Goal: Task Accomplishment & Management: Manage account settings

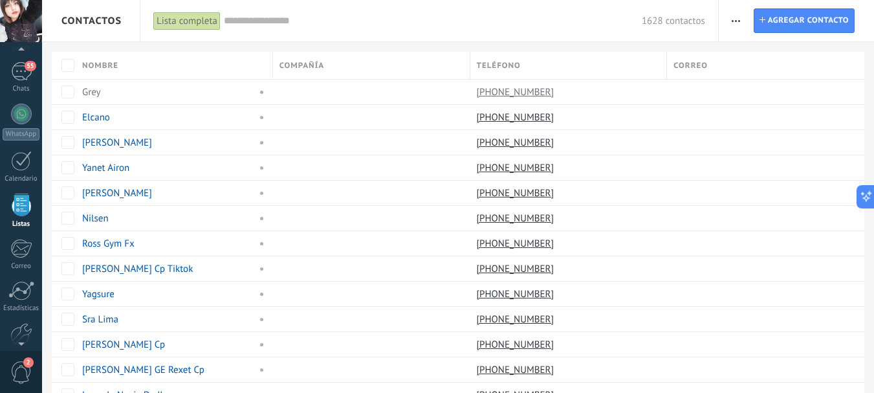
click at [300, 17] on input "text" at bounding box center [433, 21] width 418 height 14
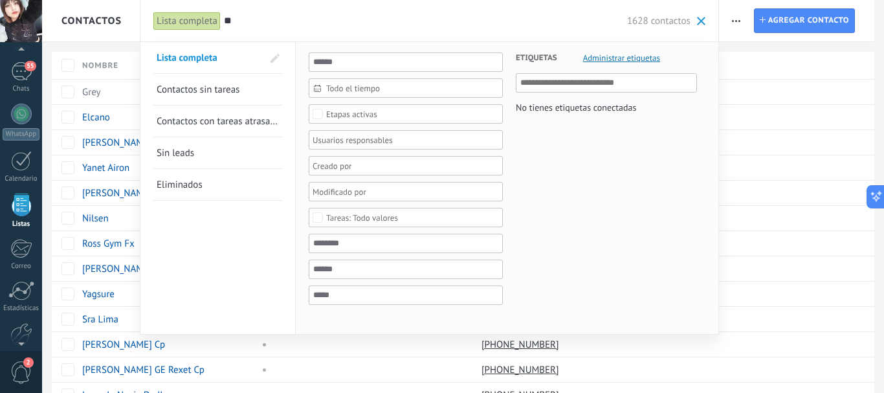
type input "*"
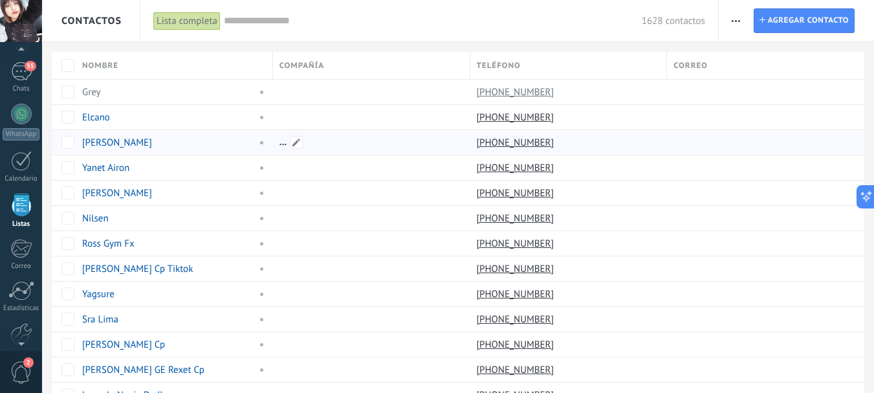
click at [282, 143] on div at bounding box center [368, 142] width 191 height 25
click at [291, 143] on span at bounding box center [296, 142] width 13 height 13
click at [294, 184] on div at bounding box center [368, 193] width 191 height 25
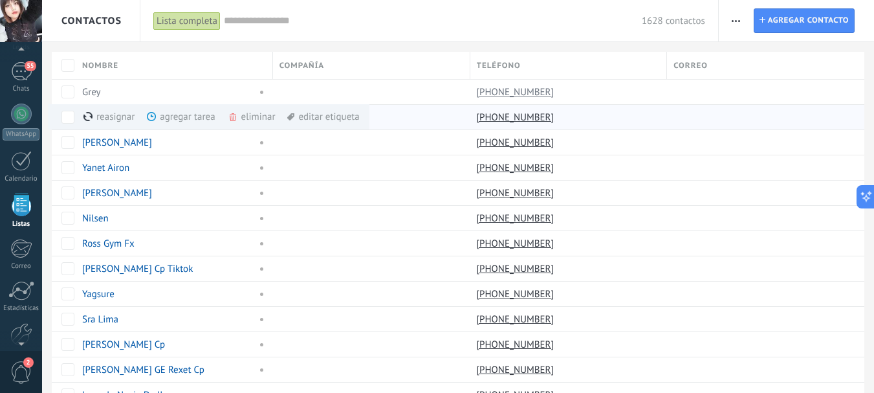
click at [347, 116] on div "editar etiqueta màs" at bounding box center [323, 116] width 72 height 25
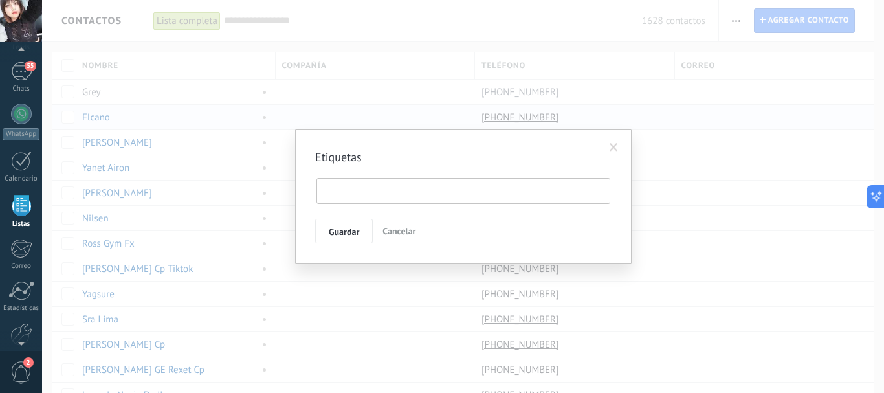
click at [336, 199] on input "text" at bounding box center [369, 190] width 97 height 19
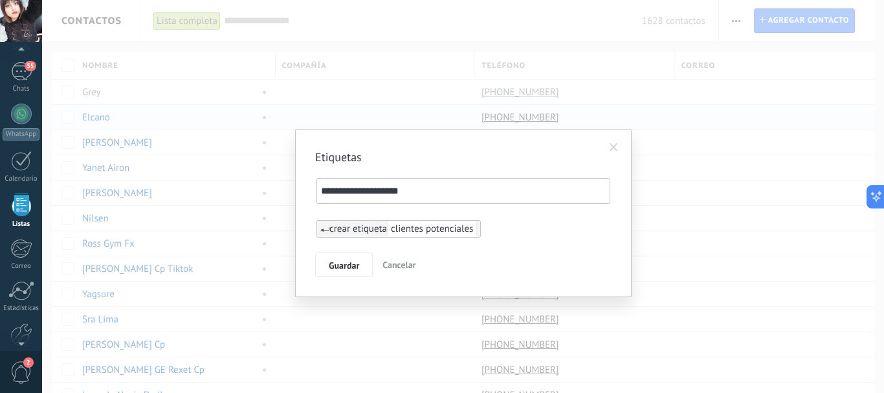
type input "**********"
click at [495, 239] on div "**********" at bounding box center [463, 196] width 842 height 393
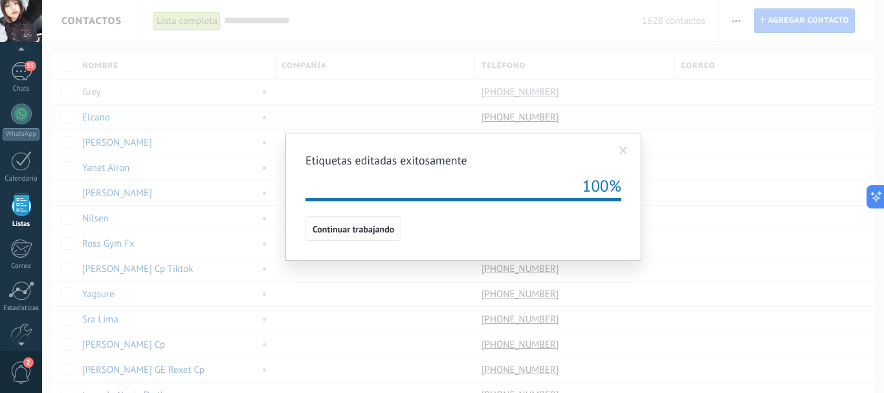
click at [375, 235] on button "Continuar trabajando" at bounding box center [354, 228] width 96 height 25
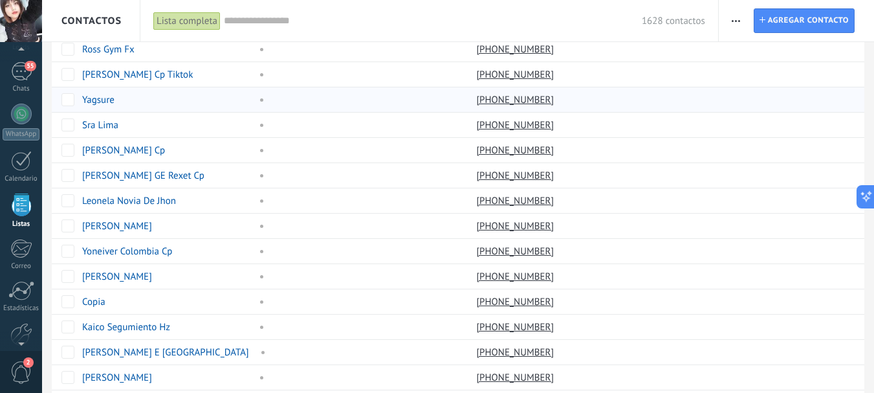
scroll to position [259, 0]
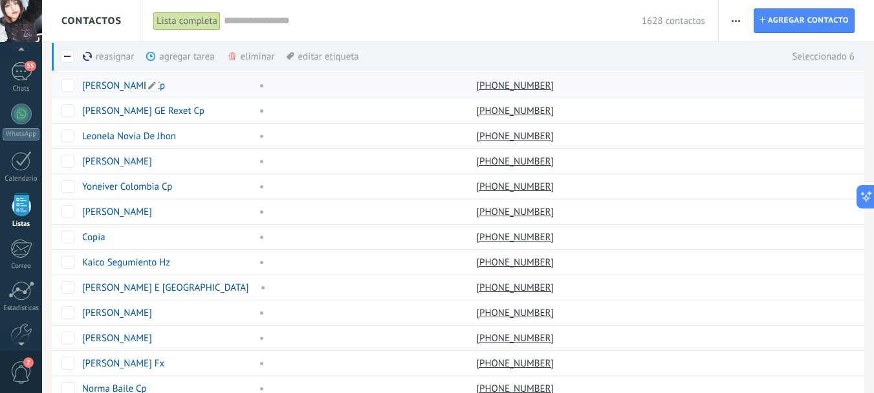
click at [96, 85] on link "[PERSON_NAME] Cp" at bounding box center [123, 86] width 83 height 12
click at [99, 102] on div "[PERSON_NAME] GE Rexet Cp" at bounding box center [171, 110] width 191 height 25
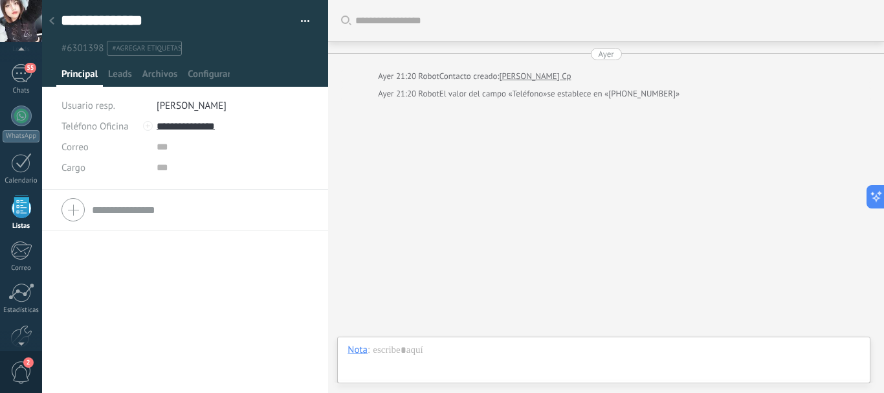
scroll to position [80, 0]
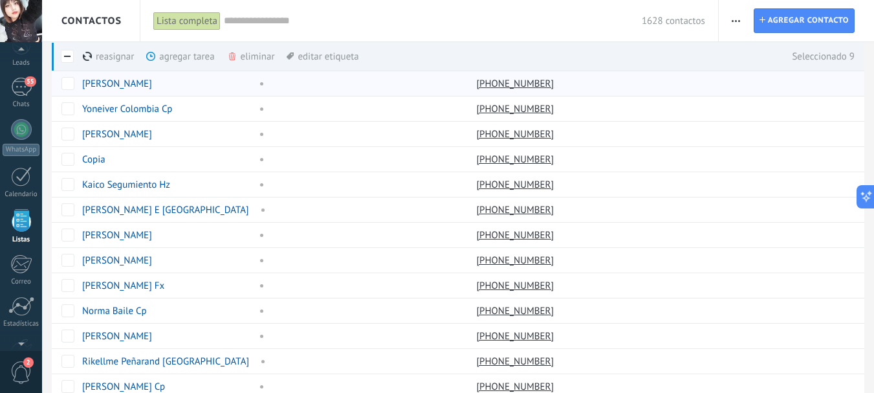
scroll to position [80, 0]
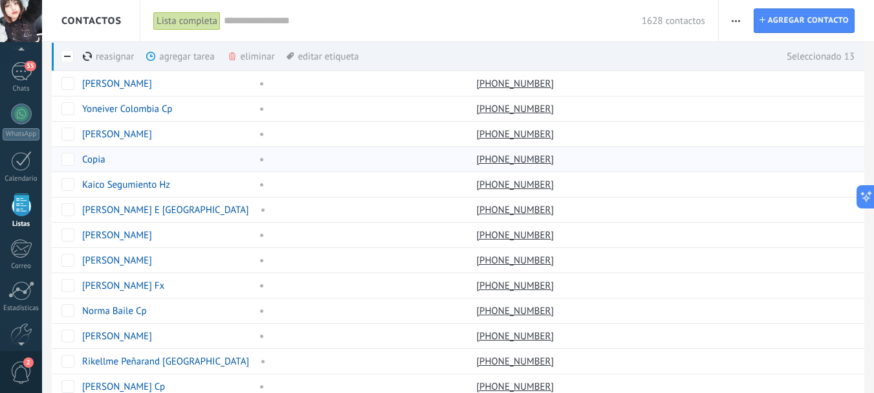
click at [65, 146] on div at bounding box center [64, 158] width 24 height 25
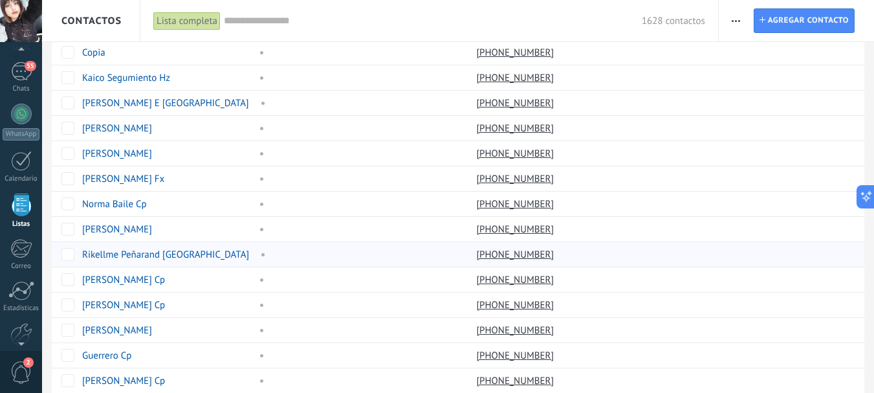
scroll to position [466, 0]
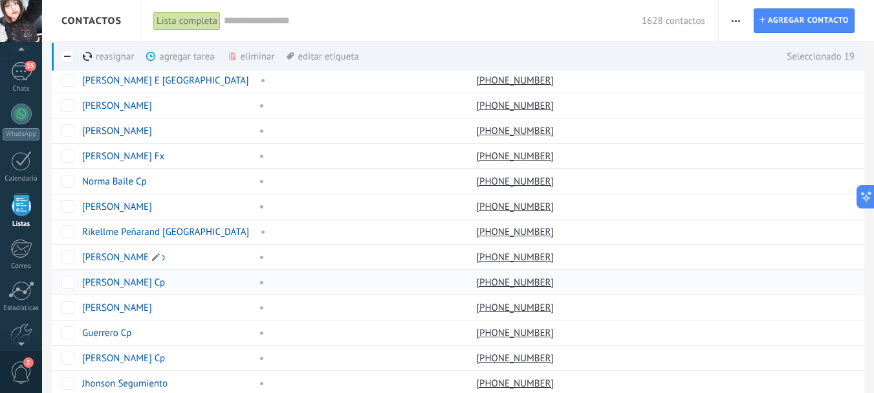
drag, startPoint x: 92, startPoint y: 263, endPoint x: 90, endPoint y: 274, distance: 11.2
click at [91, 266] on div "[PERSON_NAME] Cp" at bounding box center [171, 257] width 191 height 25
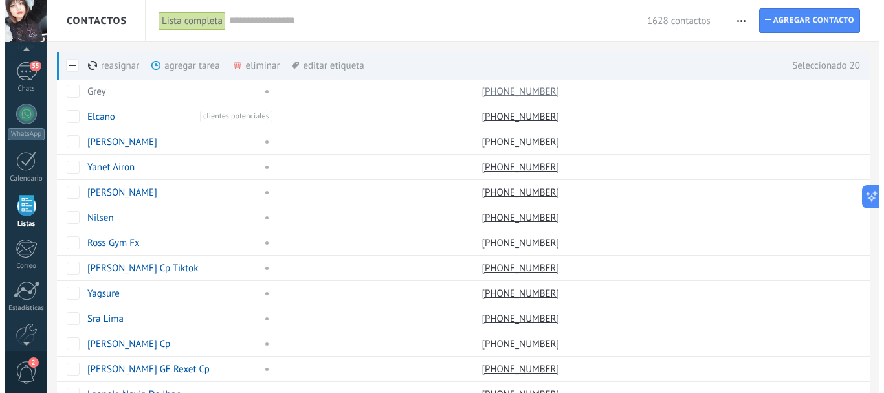
scroll to position [0, 0]
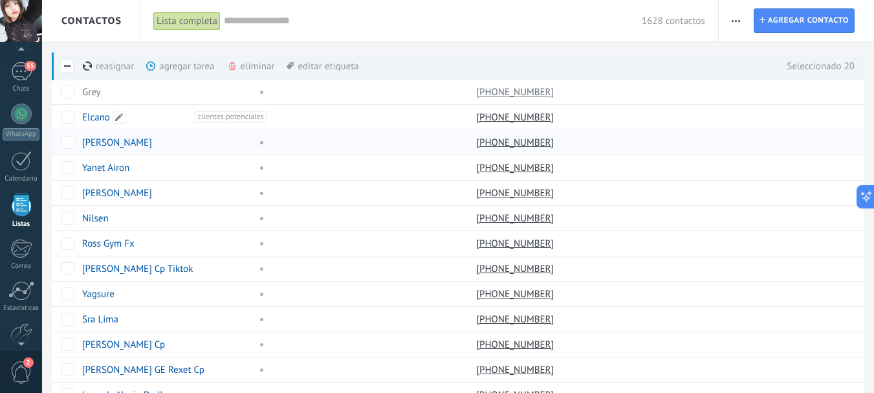
drag, startPoint x: 216, startPoint y: 119, endPoint x: 220, endPoint y: 130, distance: 11.9
click at [218, 123] on div "Elcano clientes potenciales" at bounding box center [172, 117] width 192 height 25
click at [220, 127] on div "Elcano clientes potenciales" at bounding box center [172, 117] width 192 height 25
drag, startPoint x: 115, startPoint y: 120, endPoint x: 124, endPoint y: 119, distance: 9.1
click at [115, 120] on span at bounding box center [119, 117] width 13 height 13
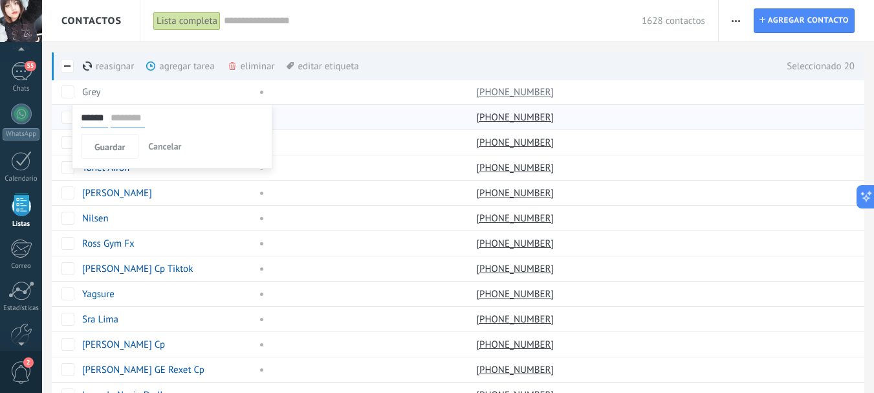
click at [159, 150] on span "Cancelar" at bounding box center [164, 146] width 33 height 12
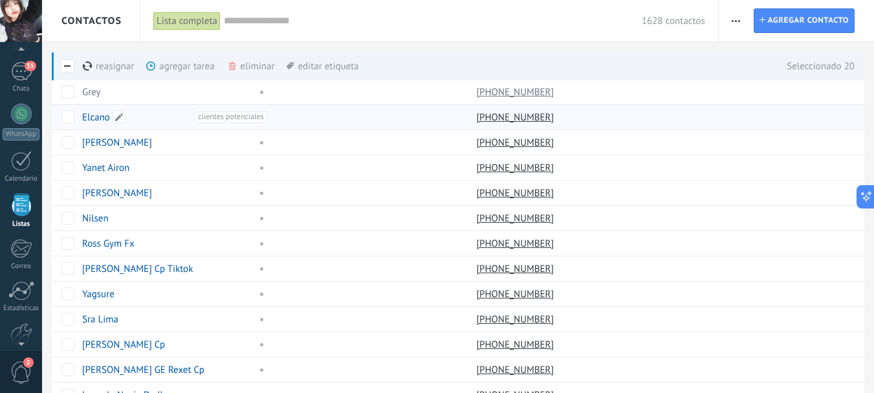
click at [245, 123] on div "Elcano clientes potenciales" at bounding box center [172, 117] width 192 height 25
click at [268, 123] on div "Elcano clientes potenciales" at bounding box center [174, 116] width 197 height 25
click at [254, 116] on span "clientes potenciales" at bounding box center [231, 117] width 72 height 12
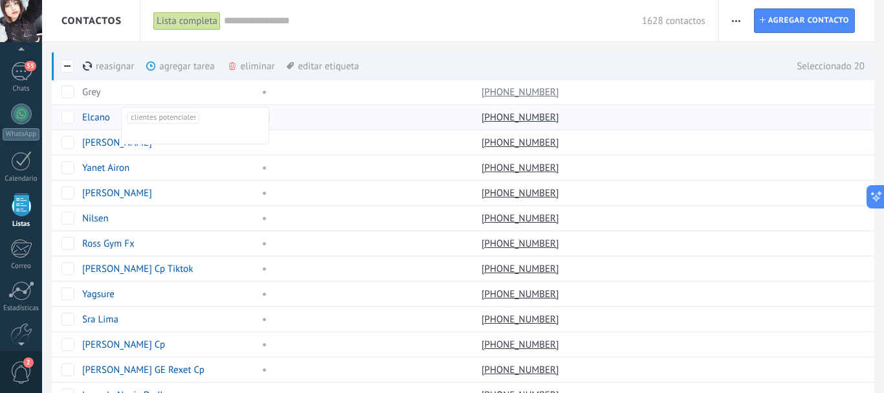
click at [254, 118] on ul "clientes potenciales" at bounding box center [195, 126] width 137 height 30
click at [252, 118] on ul "clientes potenciales" at bounding box center [195, 126] width 137 height 30
click at [248, 119] on ul "clientes potenciales" at bounding box center [195, 126] width 137 height 30
drag, startPoint x: 166, startPoint y: 106, endPoint x: 191, endPoint y: 122, distance: 29.8
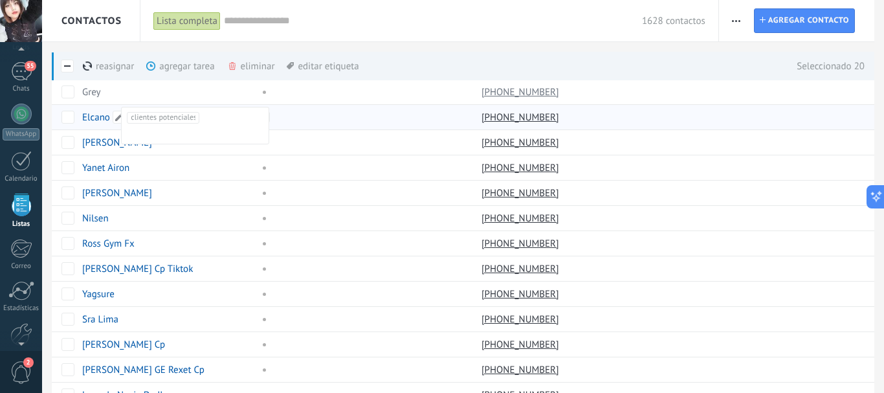
click at [171, 111] on div "Elcano clientes potenciales" at bounding box center [173, 117] width 195 height 25
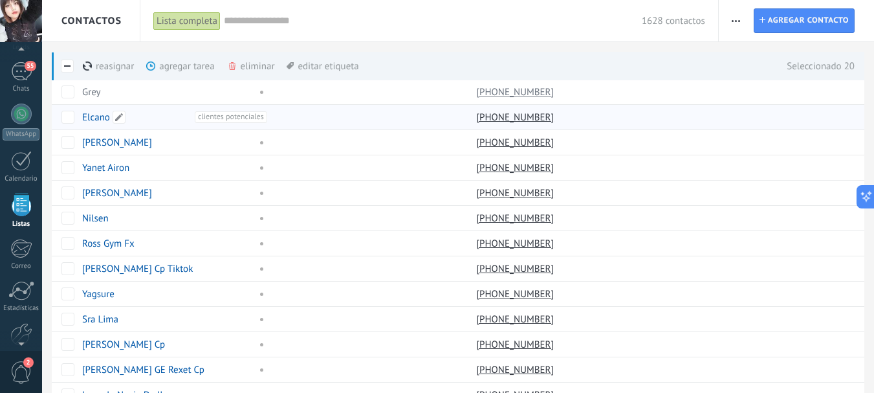
click at [201, 115] on span "clientes potenciales" at bounding box center [231, 117] width 72 height 12
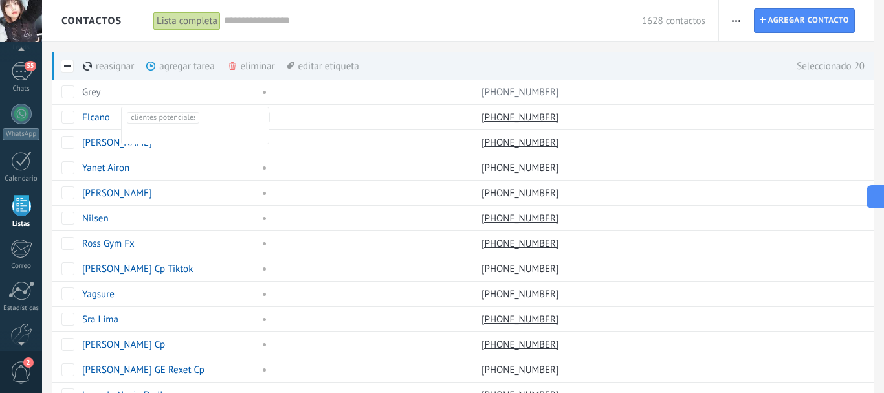
click at [201, 116] on ul "clientes potenciales" at bounding box center [195, 126] width 137 height 30
click at [221, 123] on ul "clientes potenciales" at bounding box center [195, 126] width 137 height 30
click at [376, 194] on div at bounding box center [373, 193] width 194 height 25
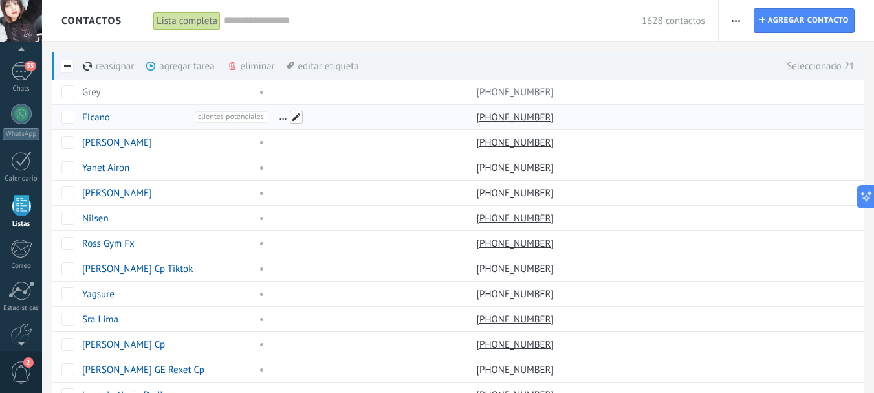
click at [295, 117] on span at bounding box center [296, 117] width 13 height 13
click at [262, 124] on div "Elcano clientes potenciales" at bounding box center [172, 117] width 192 height 25
click at [245, 119] on span "clientes potenciales" at bounding box center [231, 117] width 72 height 12
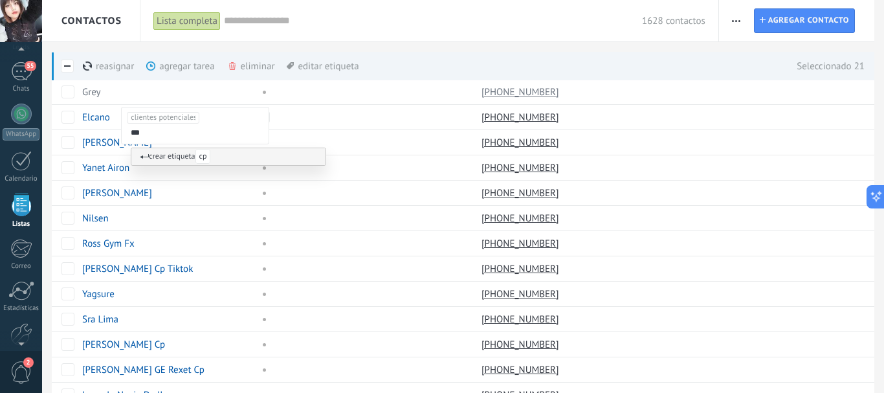
type input "**"
click at [157, 153] on span "crear etiqueta cp" at bounding box center [175, 156] width 77 height 10
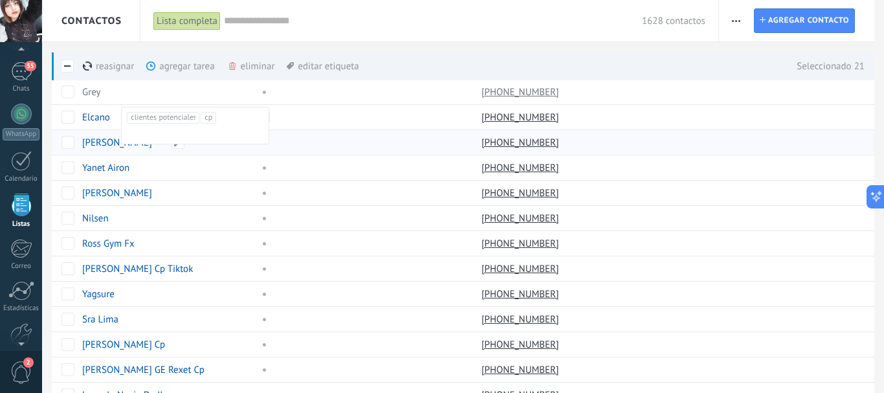
click at [96, 142] on link "[PERSON_NAME]" at bounding box center [117, 143] width 70 height 12
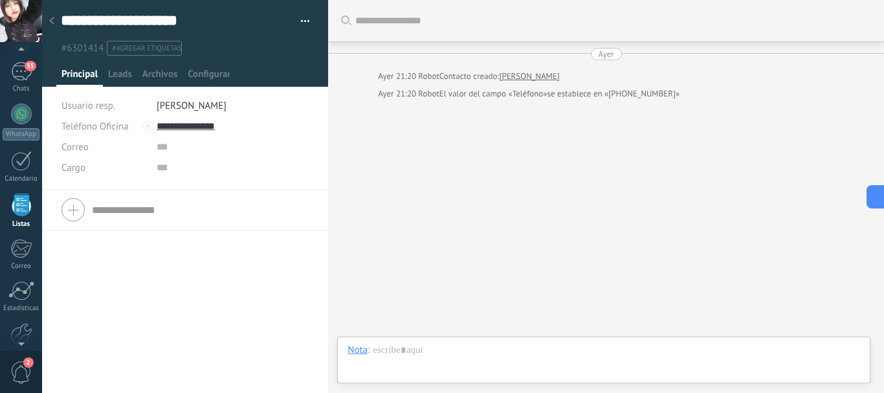
click at [164, 50] on span "#agregar etiquetas" at bounding box center [146, 48] width 69 height 9
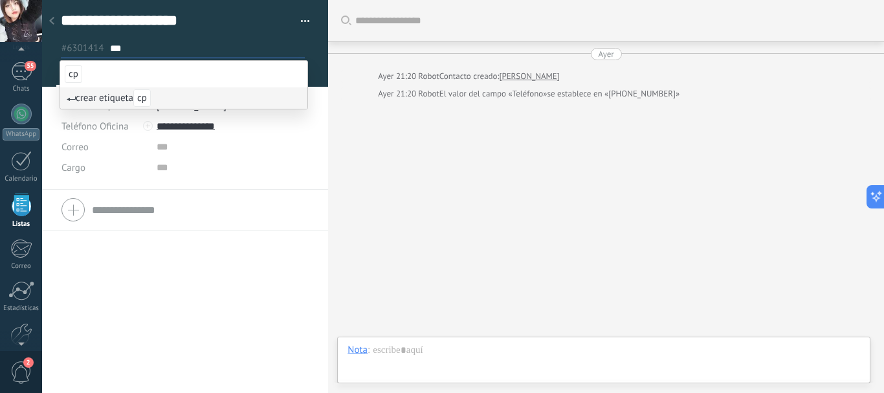
type input "**"
click at [151, 106] on span "cp" at bounding box center [141, 97] width 17 height 17
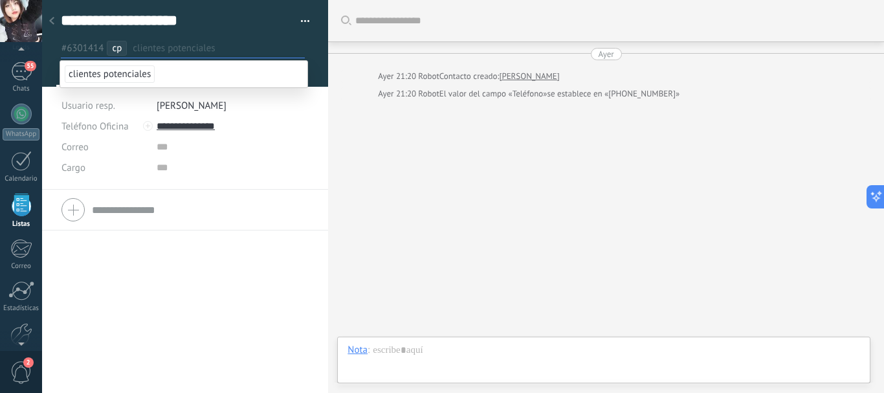
click at [302, 24] on span "button" at bounding box center [305, 23] width 9 height 3
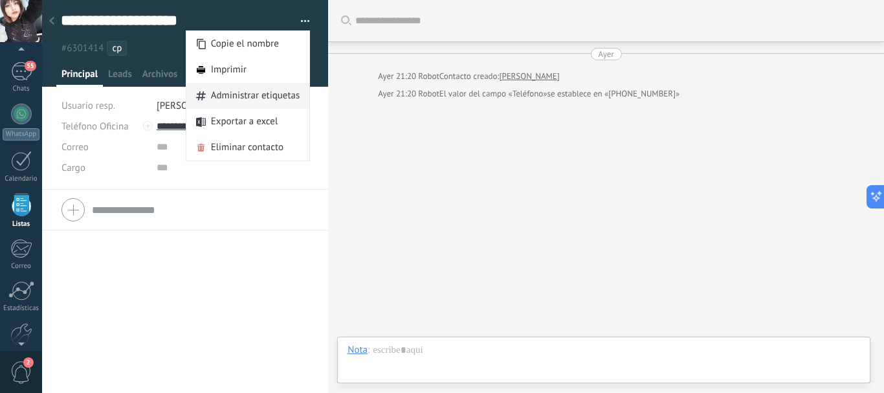
click at [289, 94] on span "Administrar etiquetas" at bounding box center [255, 96] width 89 height 26
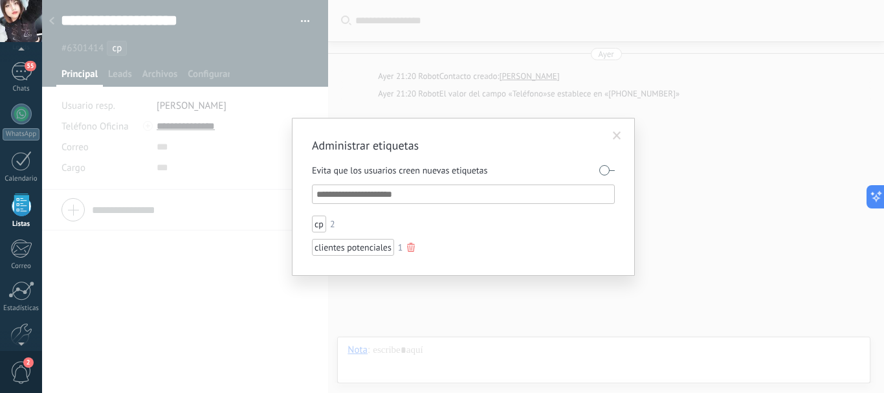
click at [415, 249] on div at bounding box center [411, 247] width 8 height 9
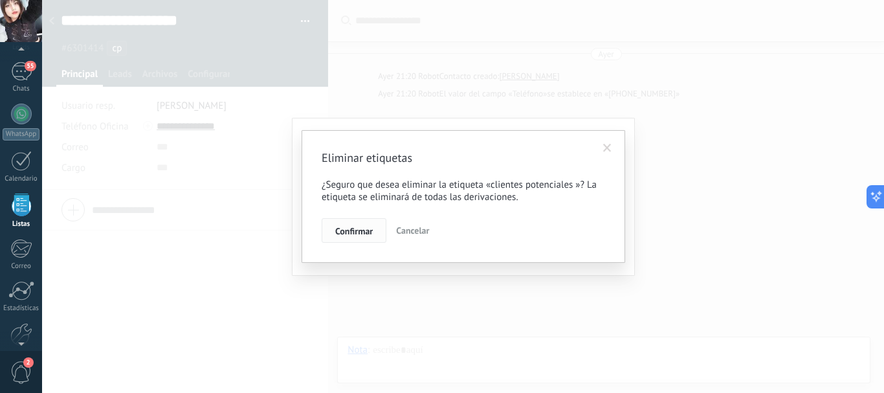
click at [355, 235] on span "Confirmar" at bounding box center [354, 231] width 38 height 9
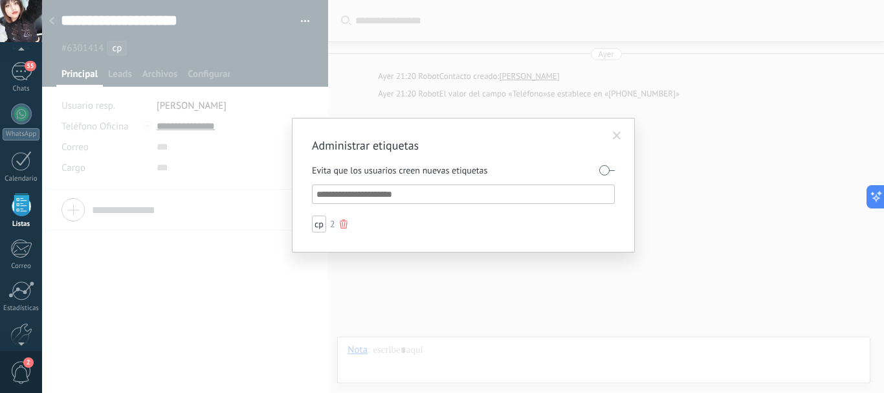
click at [312, 228] on div "cp" at bounding box center [319, 224] width 14 height 17
click at [614, 141] on span at bounding box center [616, 136] width 21 height 22
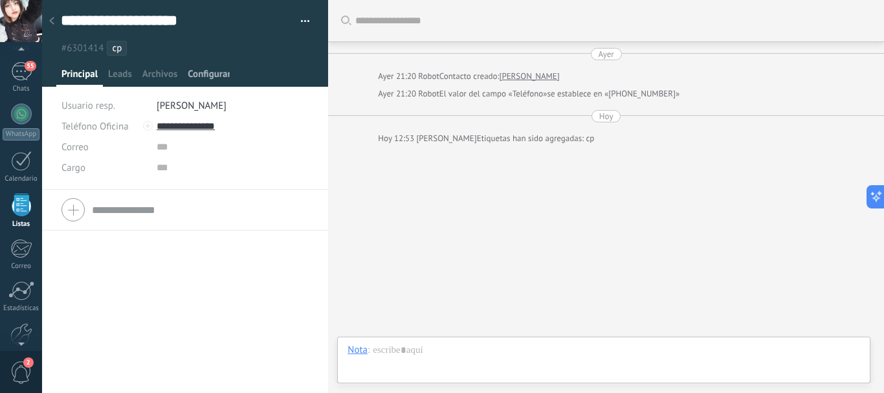
click at [205, 75] on span "Configurar" at bounding box center [209, 77] width 42 height 19
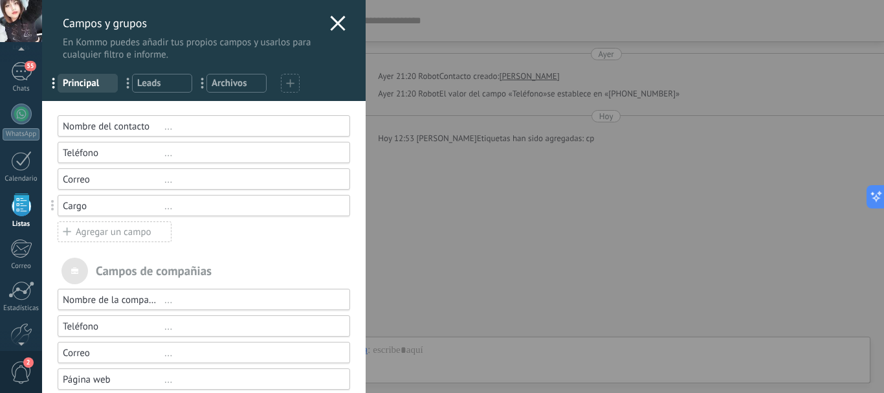
drag, startPoint x: 163, startPoint y: 87, endPoint x: 198, endPoint y: 76, distance: 36.6
click at [191, 80] on div "... Leads" at bounding box center [162, 83] width 60 height 19
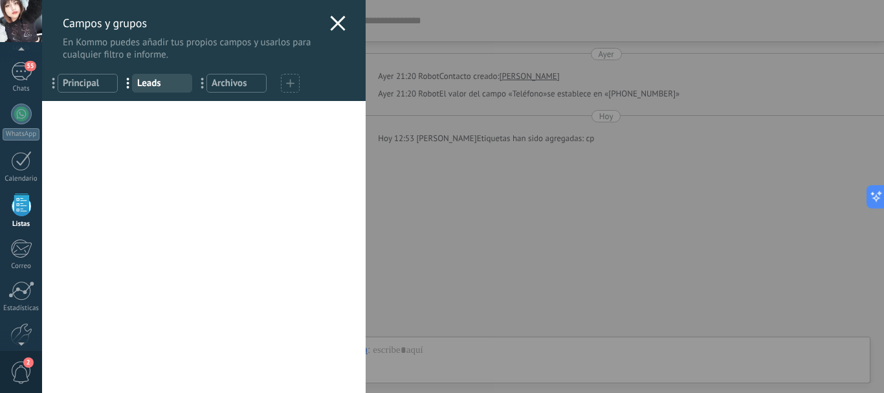
click at [240, 93] on div "... Principal ... Leads ... Archivos" at bounding box center [204, 81] width 324 height 40
click at [288, 82] on icon at bounding box center [290, 83] width 8 height 8
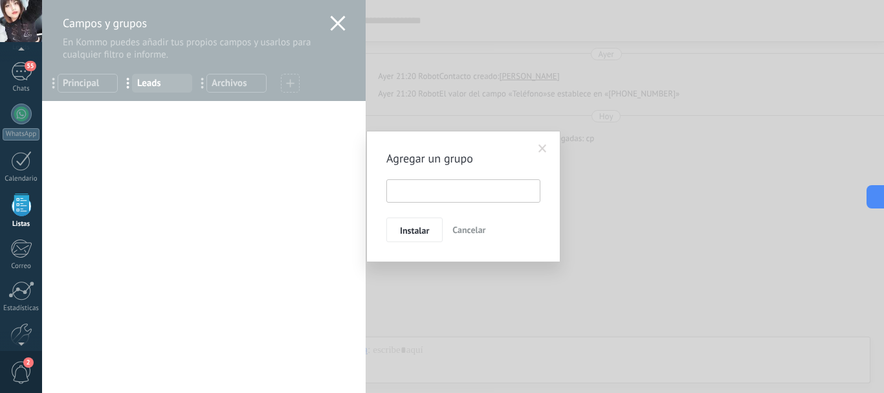
click at [435, 184] on input "text" at bounding box center [463, 190] width 154 height 23
click at [467, 191] on input "**" at bounding box center [463, 190] width 154 height 23
type input "*"
click at [408, 227] on span "Instalar" at bounding box center [414, 230] width 29 height 9
click at [425, 186] on input "text" at bounding box center [463, 190] width 154 height 23
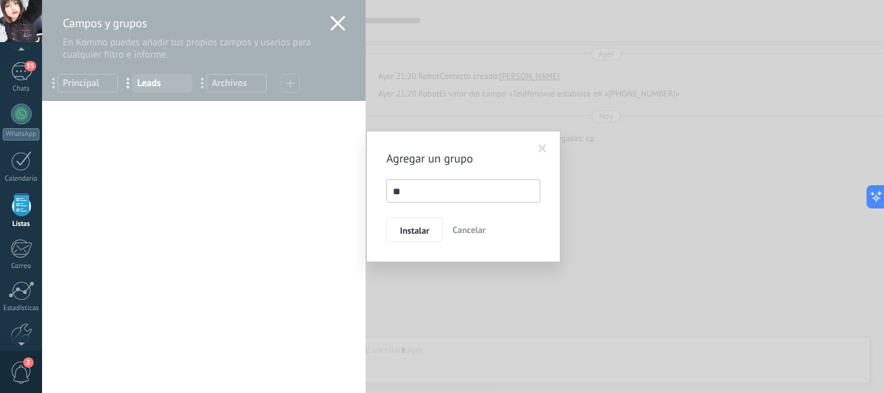
type input "**"
click at [406, 237] on button "Instalar" at bounding box center [414, 229] width 56 height 25
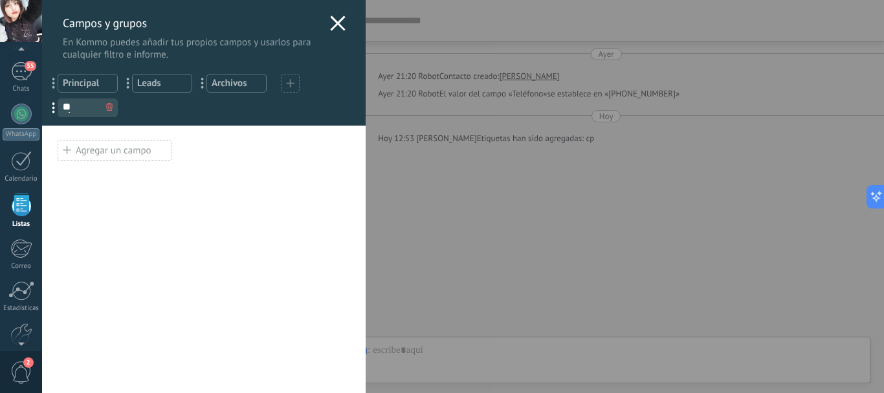
click at [55, 109] on span "..." at bounding box center [58, 107] width 27 height 22
click at [229, 82] on span "Archivos" at bounding box center [237, 83] width 50 height 12
click at [204, 87] on span "..." at bounding box center [207, 83] width 27 height 22
click at [223, 78] on span "Archivos" at bounding box center [237, 83] width 50 height 12
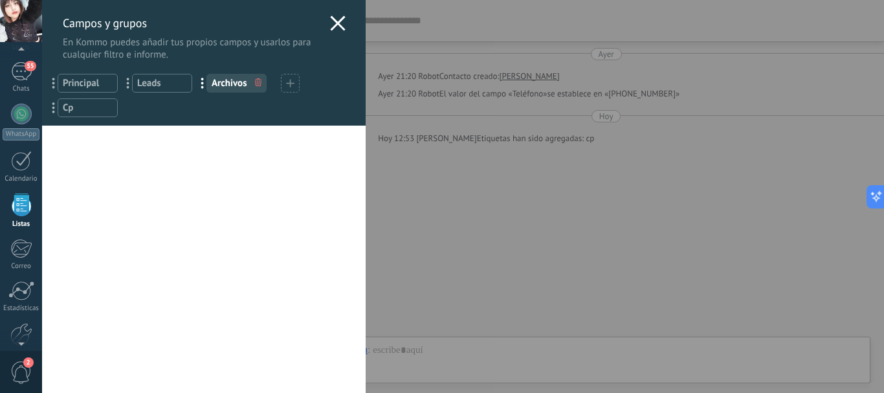
click at [223, 78] on span "Archivos" at bounding box center [237, 83] width 50 height 12
click at [157, 85] on span "Leads" at bounding box center [162, 83] width 50 height 12
click at [112, 80] on div "... Principal" at bounding box center [88, 83] width 60 height 19
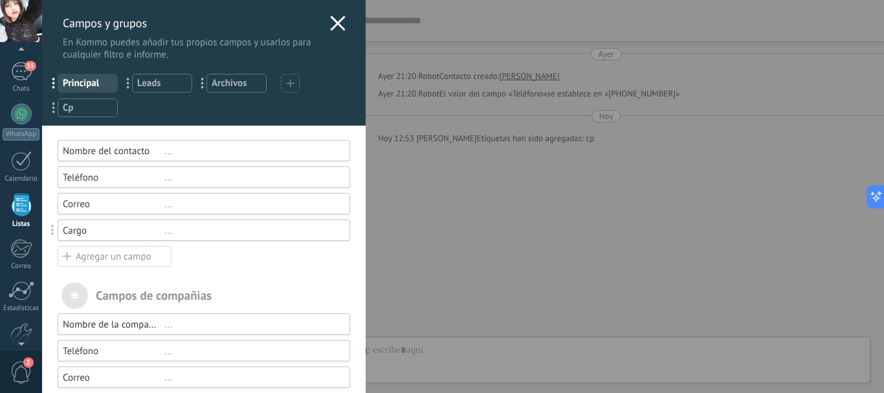
click at [113, 150] on div "Nombre del contacto" at bounding box center [114, 151] width 102 height 12
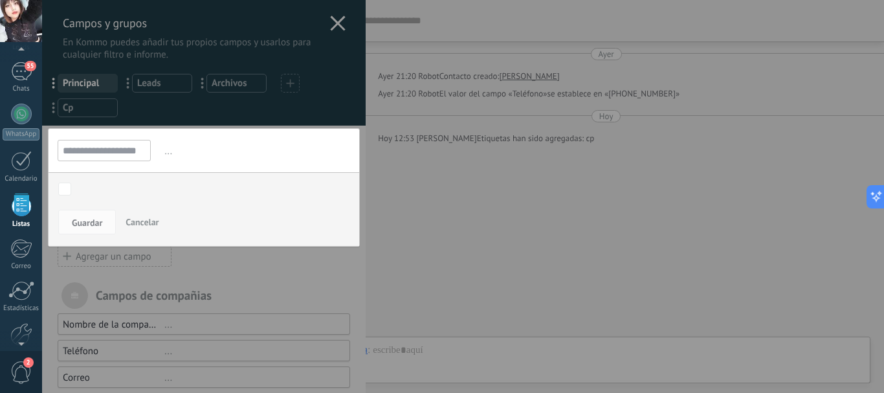
click at [264, 265] on div at bounding box center [204, 245] width 324 height 491
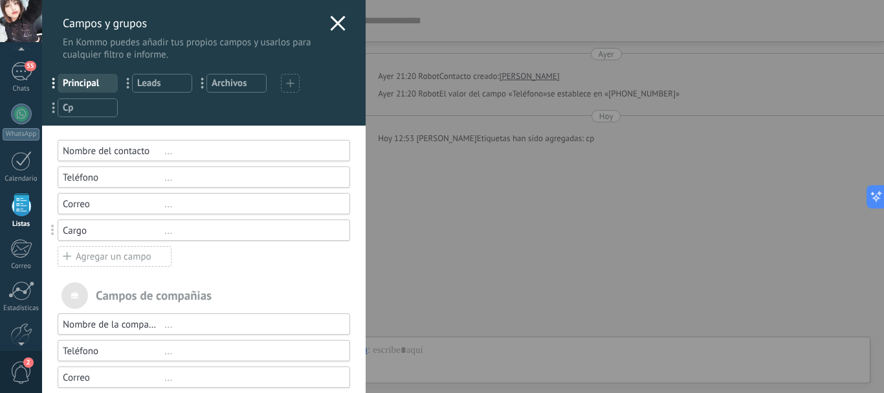
click at [337, 17] on icon at bounding box center [338, 24] width 16 height 16
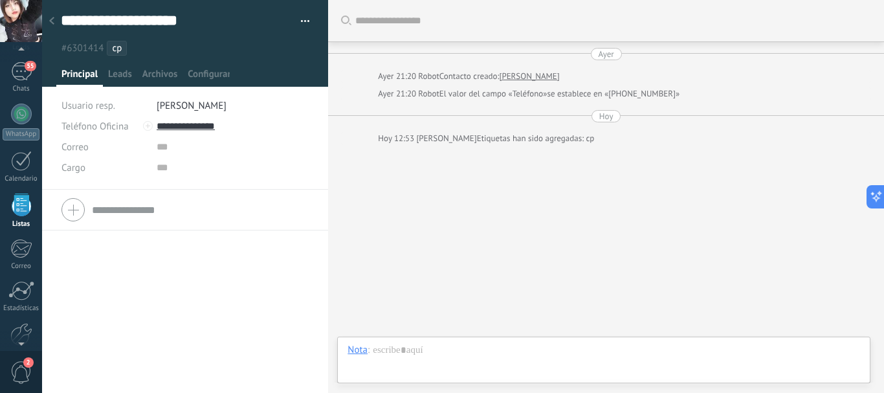
click at [46, 18] on div at bounding box center [52, 21] width 18 height 25
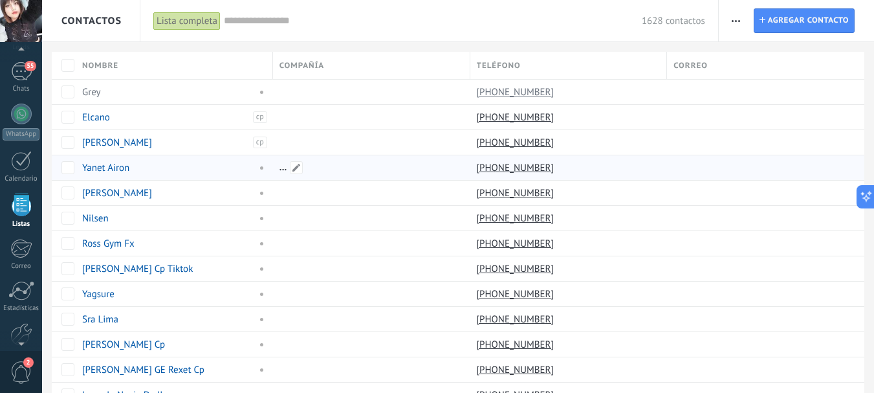
click at [280, 176] on div at bounding box center [368, 167] width 191 height 25
click at [284, 171] on div at bounding box center [368, 167] width 191 height 25
click at [285, 170] on div at bounding box center [368, 167] width 191 height 25
click at [300, 168] on span at bounding box center [296, 167] width 13 height 13
click at [245, 162] on div "Yanet Airon" at bounding box center [166, 168] width 168 height 12
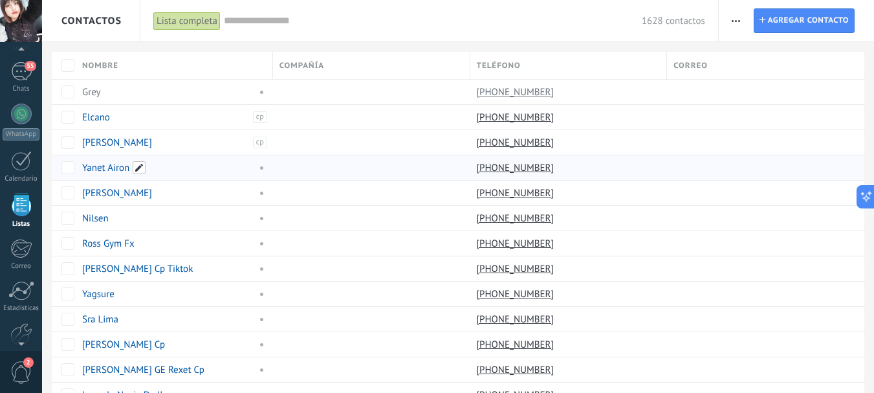
click at [139, 162] on span at bounding box center [139, 167] width 13 height 13
click at [477, 280] on div "[PHONE_NUMBER]" at bounding box center [566, 268] width 191 height 25
click at [284, 169] on div at bounding box center [368, 167] width 191 height 25
click at [304, 169] on div at bounding box center [368, 167] width 191 height 25
click at [296, 160] on div "editar etiqueta màs" at bounding box center [323, 167] width 72 height 25
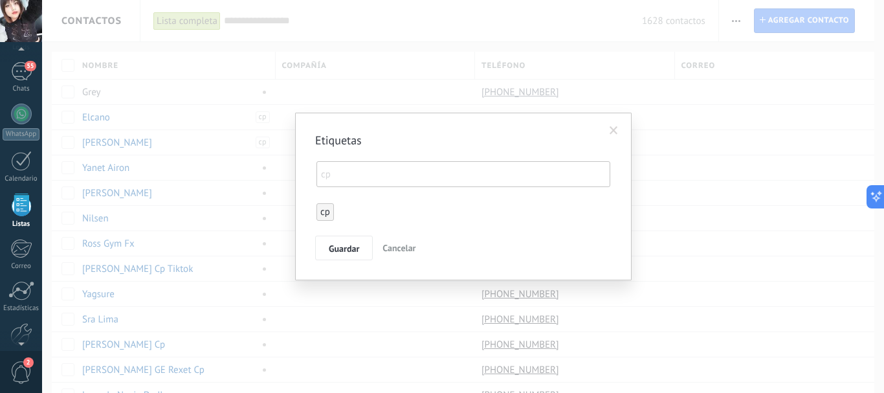
click at [326, 214] on span "cp" at bounding box center [325, 212] width 10 height 12
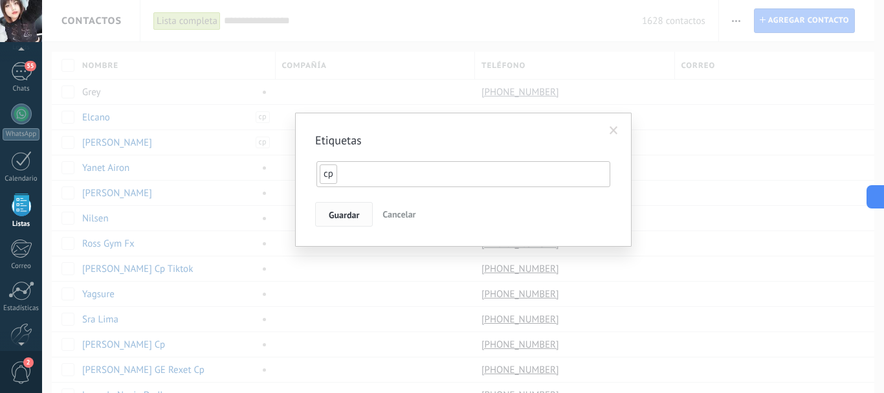
click at [338, 210] on span "Guardar" at bounding box center [344, 214] width 30 height 9
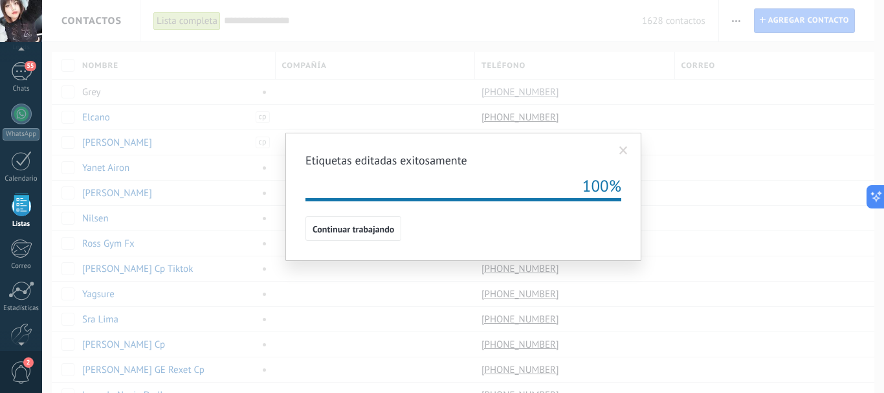
click at [241, 182] on div "Etiquetas editadas exitosamente 100% Continuar trabajando" at bounding box center [463, 196] width 842 height 393
click at [381, 230] on span "Continuar trabajando" at bounding box center [354, 229] width 82 height 9
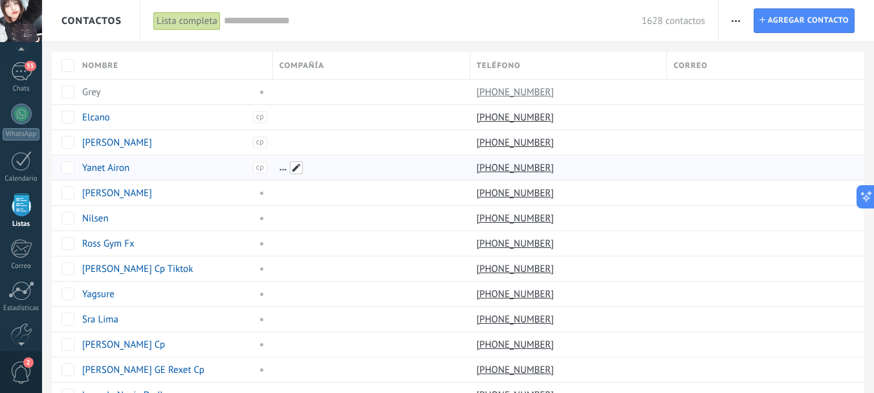
click at [298, 162] on span at bounding box center [296, 167] width 13 height 13
click at [266, 169] on span "cp" at bounding box center [260, 168] width 14 height 12
